Goal: Task Accomplishment & Management: Complete application form

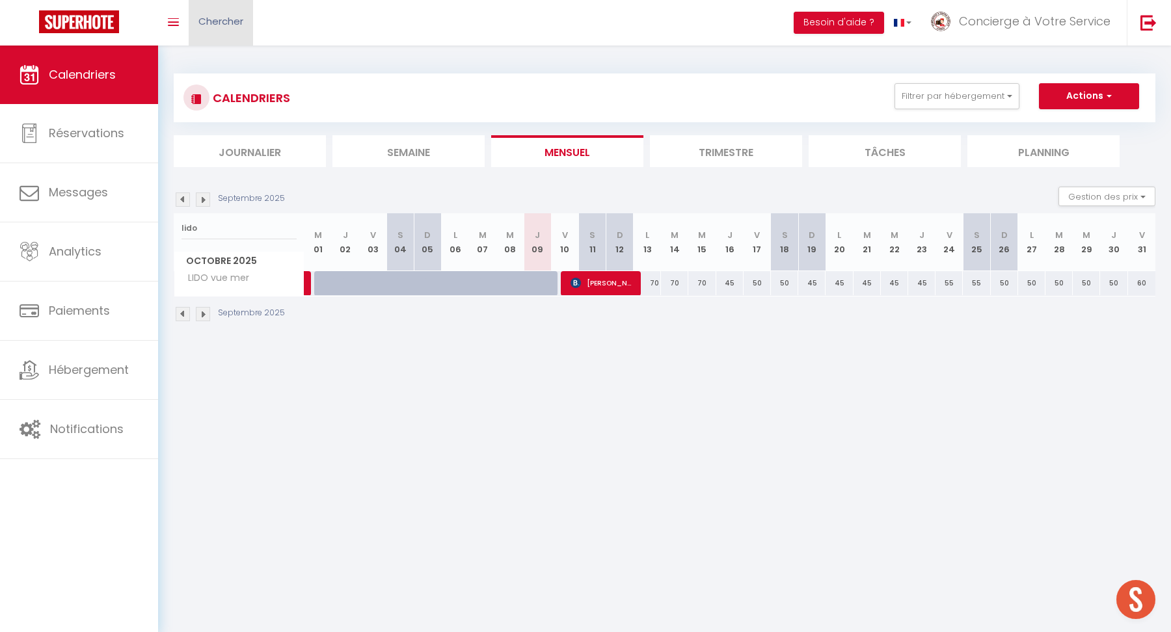
click at [226, 20] on span "Chercher" at bounding box center [220, 21] width 45 height 14
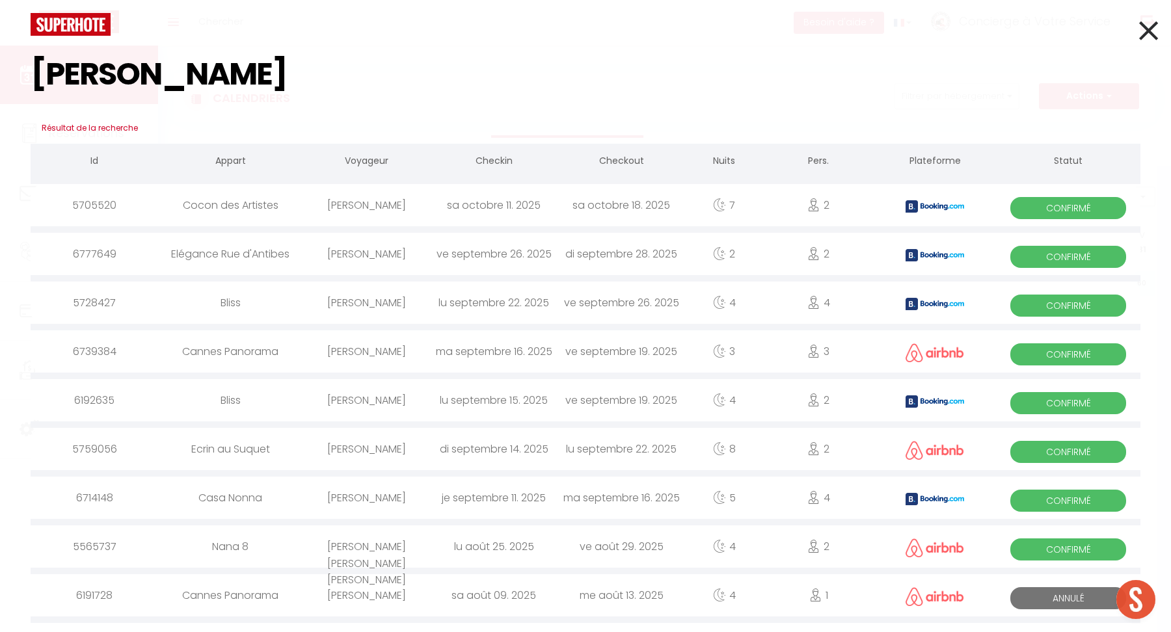
click at [74, 70] on input "[PERSON_NAME]" at bounding box center [586, 74] width 1110 height 77
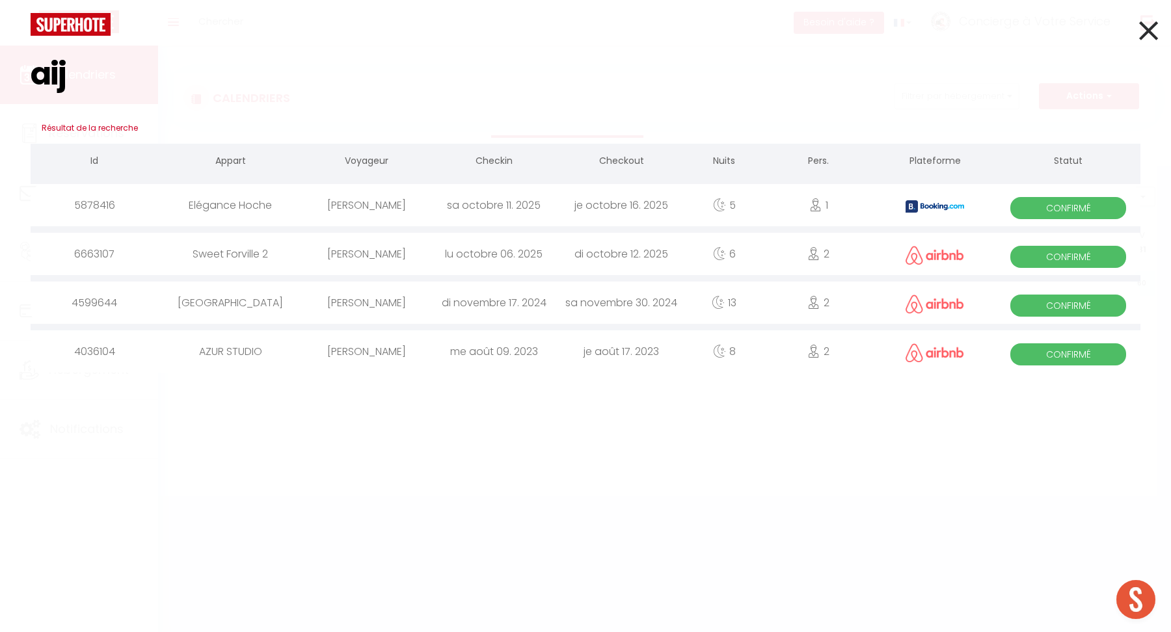
type input "aij"
click at [437, 215] on div "sa octobre 11. 2025" at bounding box center [493, 205] width 127 height 42
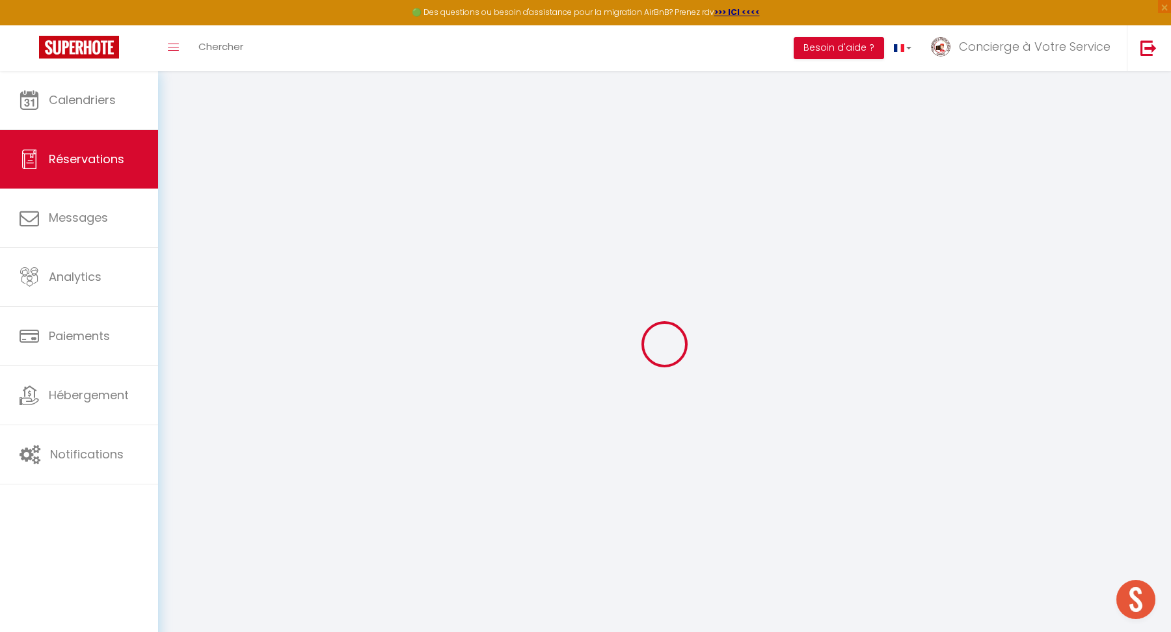
type input "Aija"
type input "Zlemete"
type input "[EMAIL_ADDRESS][DOMAIN_NAME]"
type input "[PHONE_NUMBER]"
type input "LV-1011"
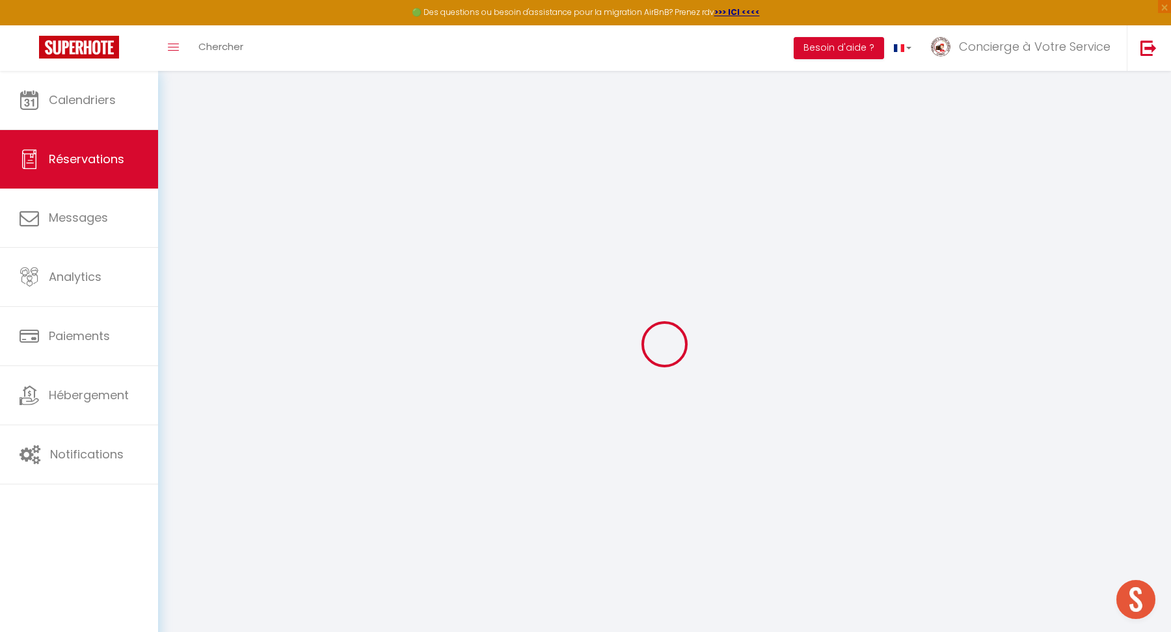
type input "[GEOGRAPHIC_DATA] 34-6"
type input "[GEOGRAPHIC_DATA]"
select select "LV"
type input "152.49"
type input "12.93"
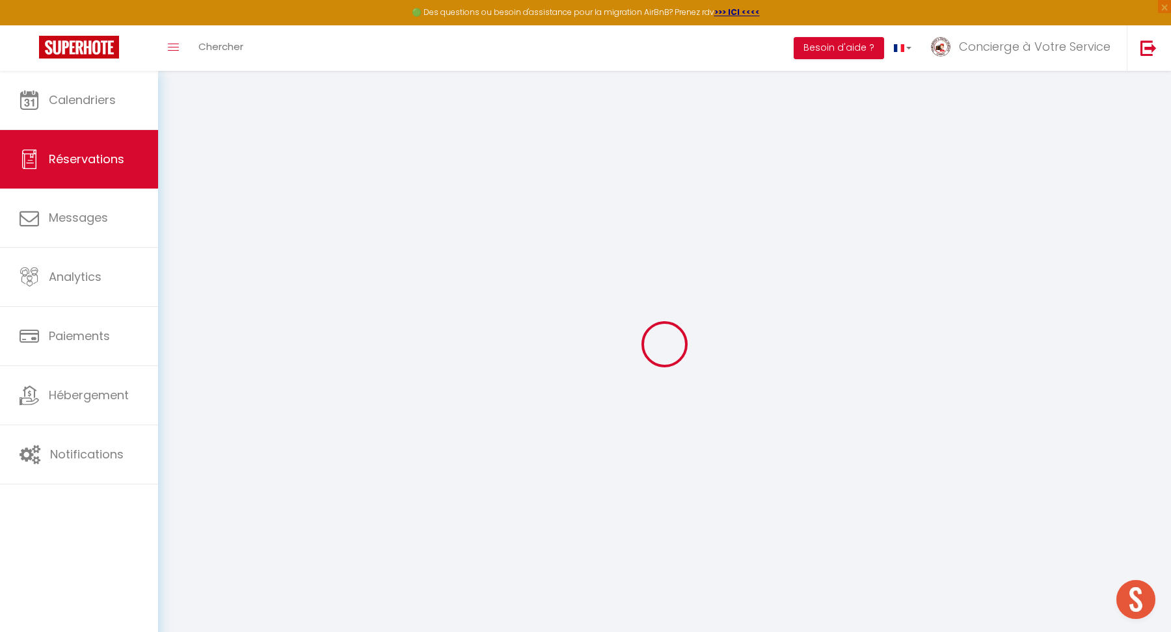
select select "7724"
select select "1"
select select
type input "1"
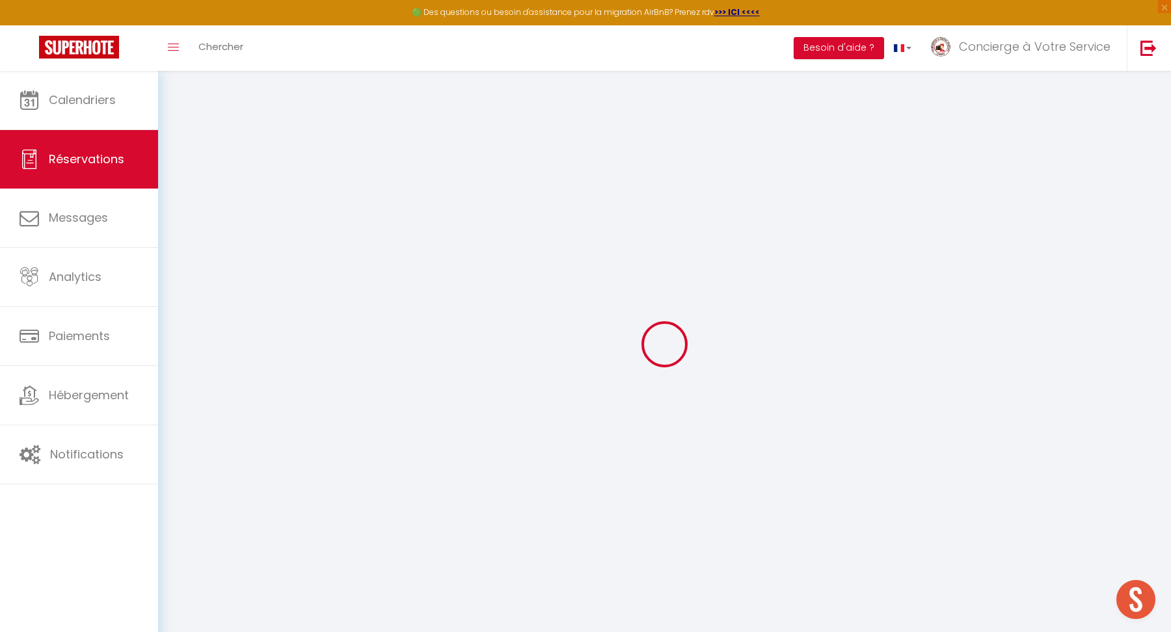
select select "12"
select select
type input "747"
checkbox input "false"
type input "0"
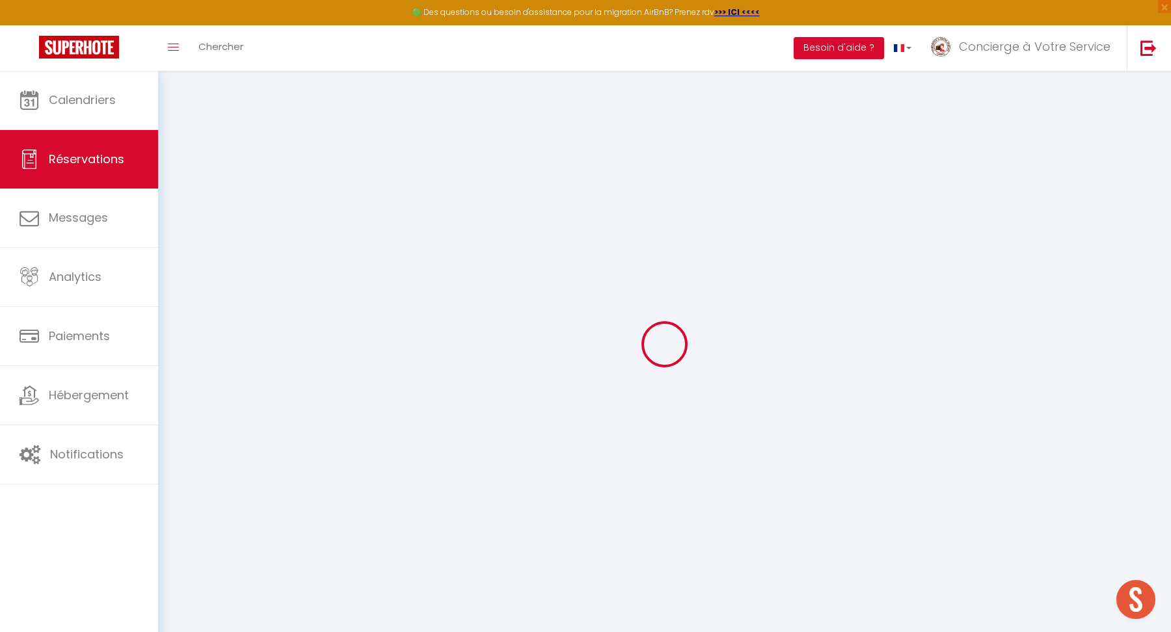
select select "2"
type input "0"
select select
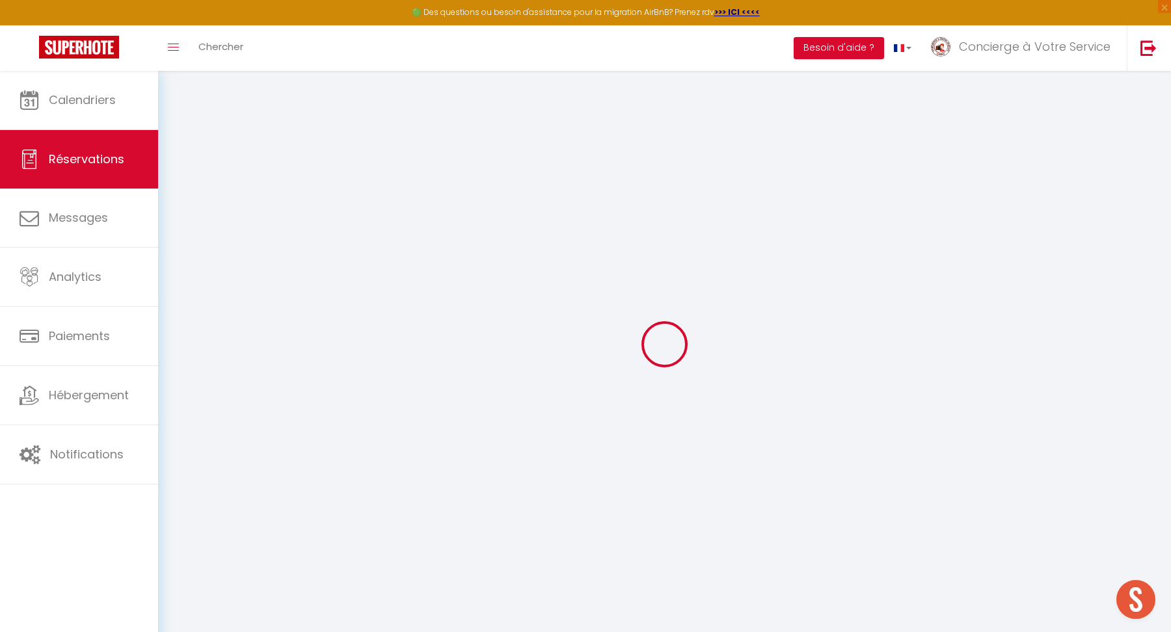
select select
select select "14"
checkbox input "false"
select select
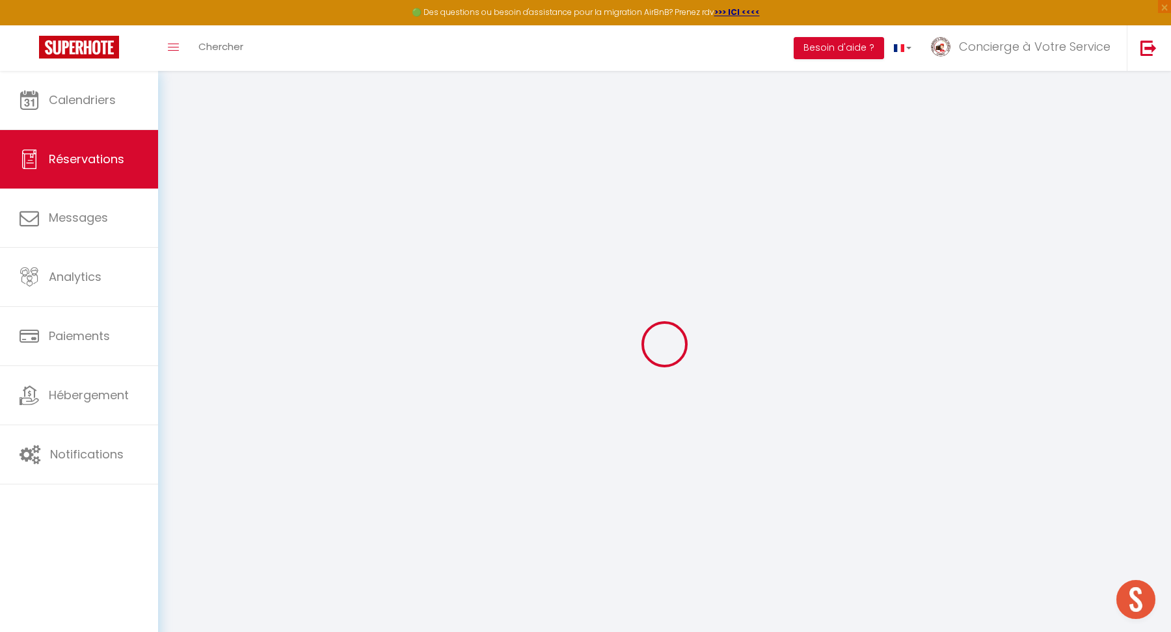
checkbox input "false"
select select
checkbox input "false"
type textarea "** THIS RESERVATION HAS BEEN PRE-PAID ** BOOKING NOTE : Payment charge is EUR 1…"
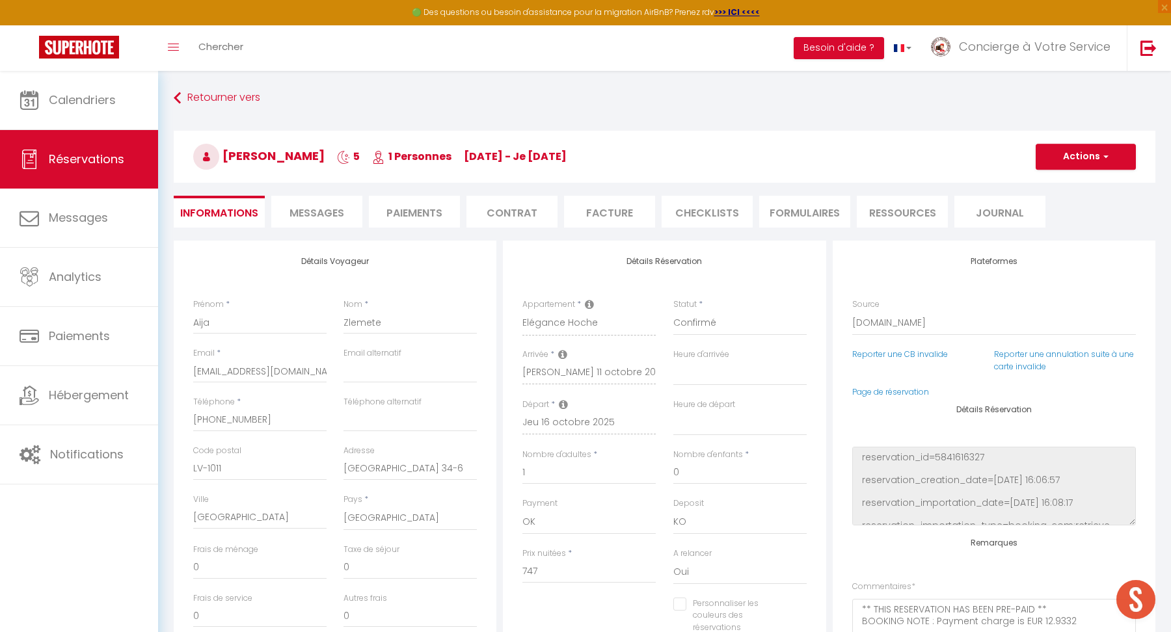
type input "150"
type input "26.8"
select select
checkbox input "false"
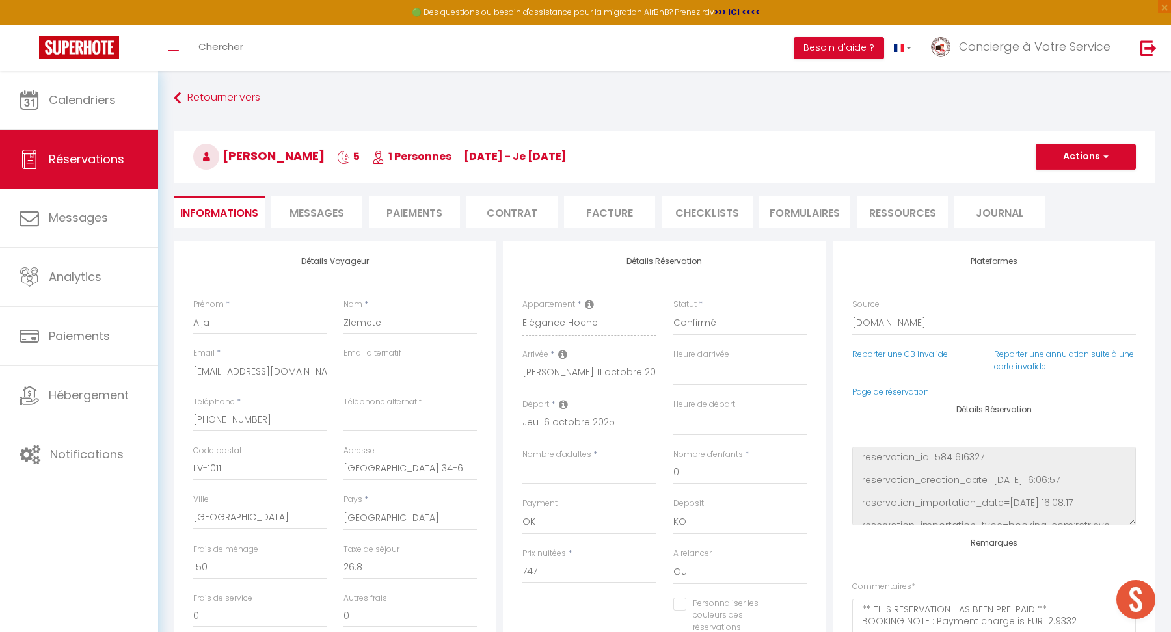
select select
click at [704, 528] on select "OK KO" at bounding box center [739, 522] width 133 height 25
select select "15"
click at [673, 510] on select "OK KO" at bounding box center [739, 522] width 133 height 25
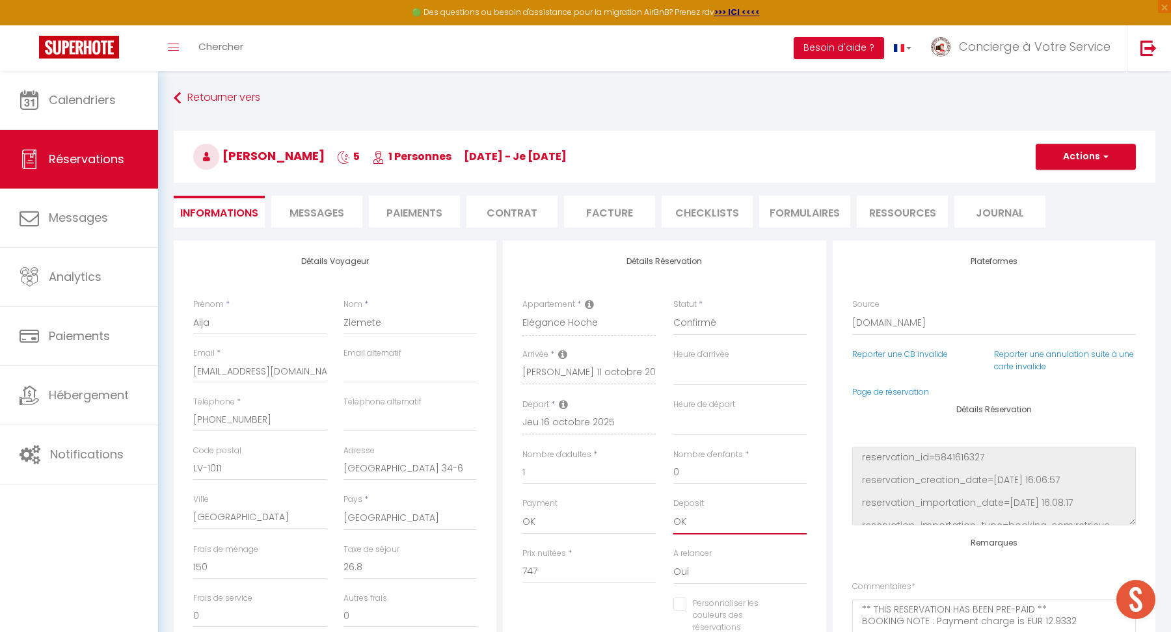
select select
checkbox input "false"
click at [1077, 155] on button "Actions" at bounding box center [1086, 157] width 100 height 26
click at [1045, 187] on link "Enregistrer" at bounding box center [1072, 185] width 103 height 17
